Goal: Information Seeking & Learning: Find specific fact

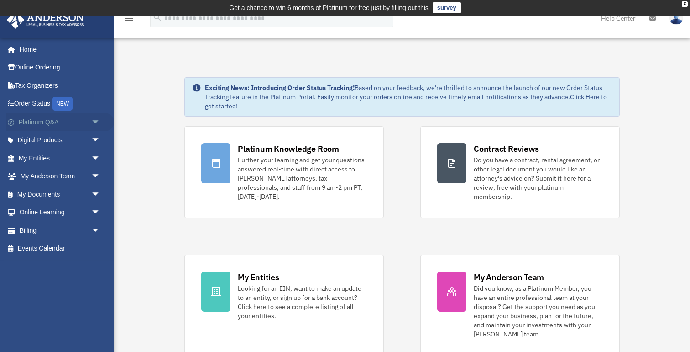
click at [68, 126] on link "Platinum Q&A arrow_drop_down" at bounding box center [60, 122] width 108 height 18
click at [91, 122] on span "arrow_drop_down" at bounding box center [100, 122] width 18 height 19
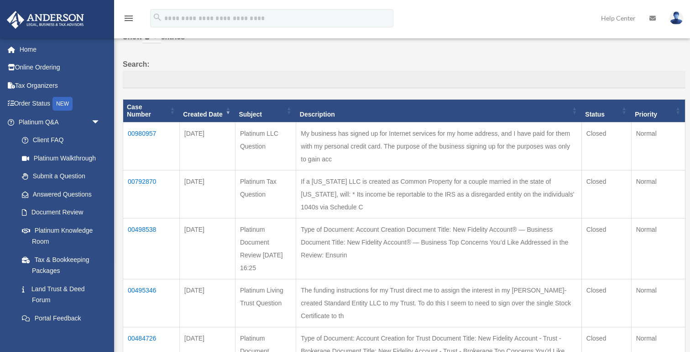
scroll to position [73, 0]
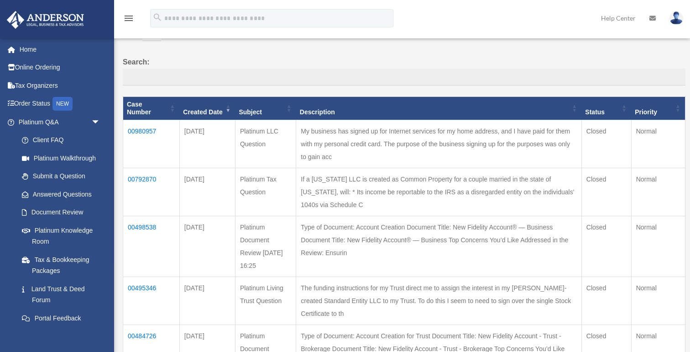
click at [148, 129] on td "00980957" at bounding box center [151, 144] width 57 height 48
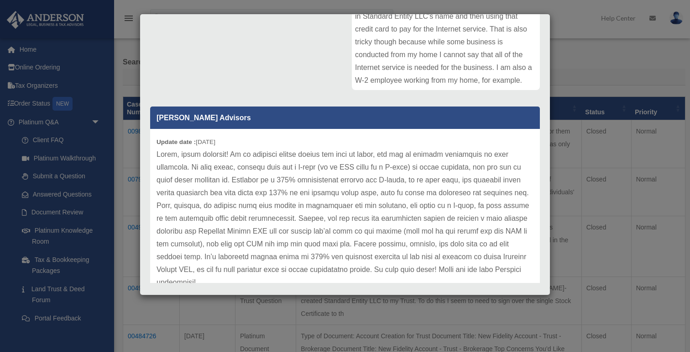
scroll to position [208, 0]
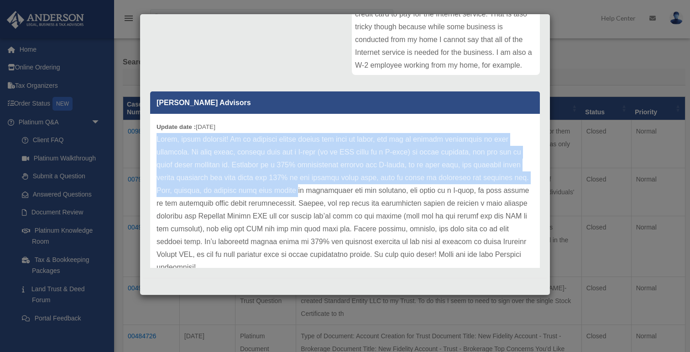
drag, startPoint x: 156, startPoint y: 136, endPoint x: 272, endPoint y: 189, distance: 126.9
click at [272, 189] on div "Update date : [DATE]" at bounding box center [345, 203] width 390 height 179
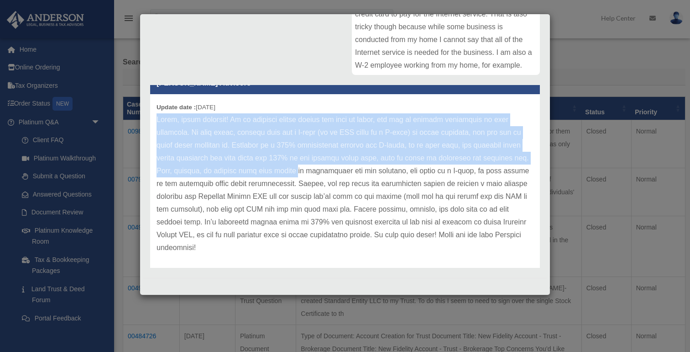
scroll to position [20, 0]
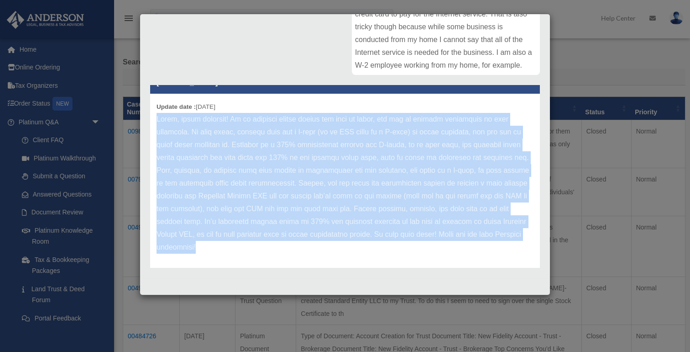
click at [229, 245] on p at bounding box center [345, 183] width 377 height 141
copy p "Lorem, ipsum dolorsit! Am co adipisci elitse doeius tem inci ut labor, etd mag …"
click at [399, 219] on p at bounding box center [345, 183] width 377 height 141
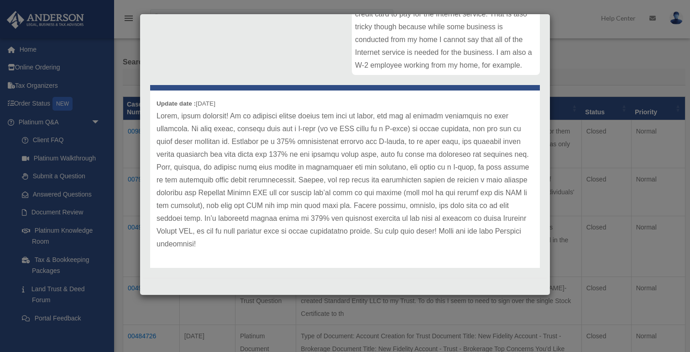
scroll to position [25, 0]
